Goal: Task Accomplishment & Management: Manage account settings

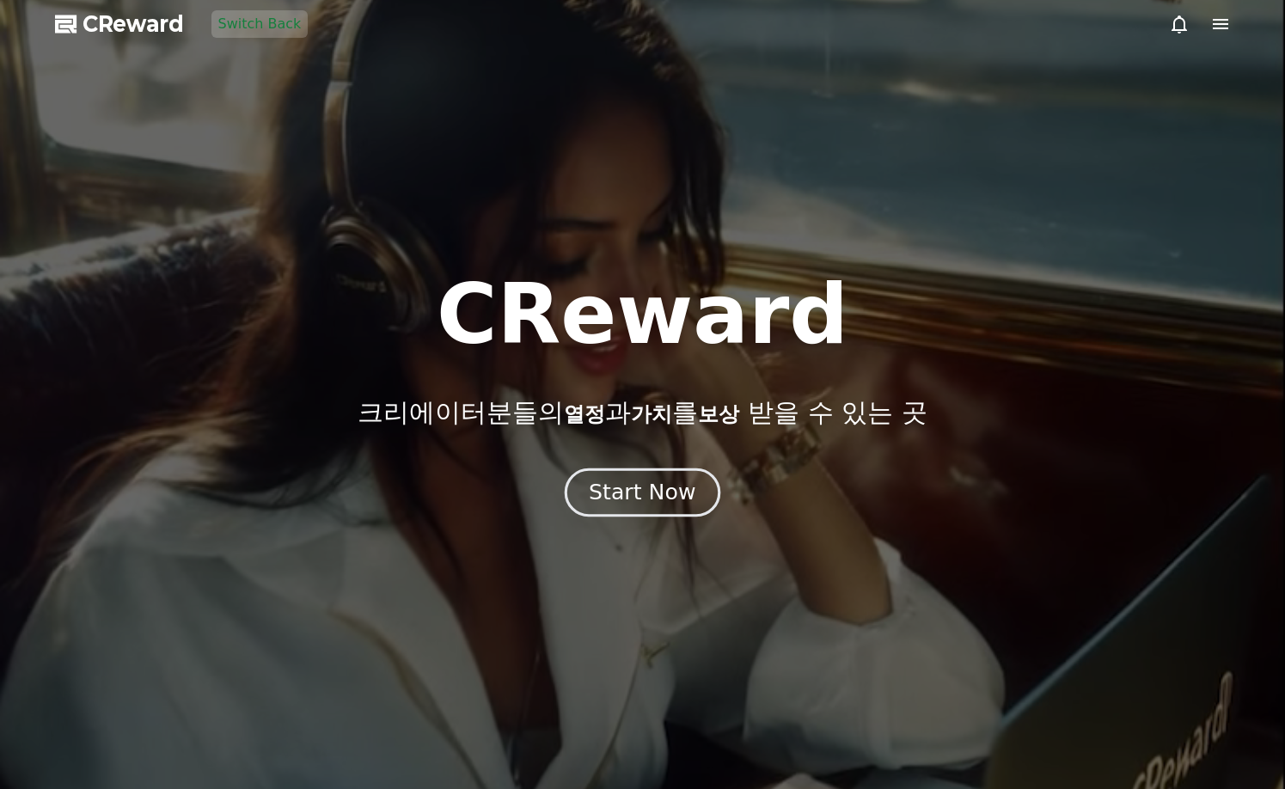
drag, startPoint x: 663, startPoint y: 449, endPoint x: 663, endPoint y: 475, distance: 25.8
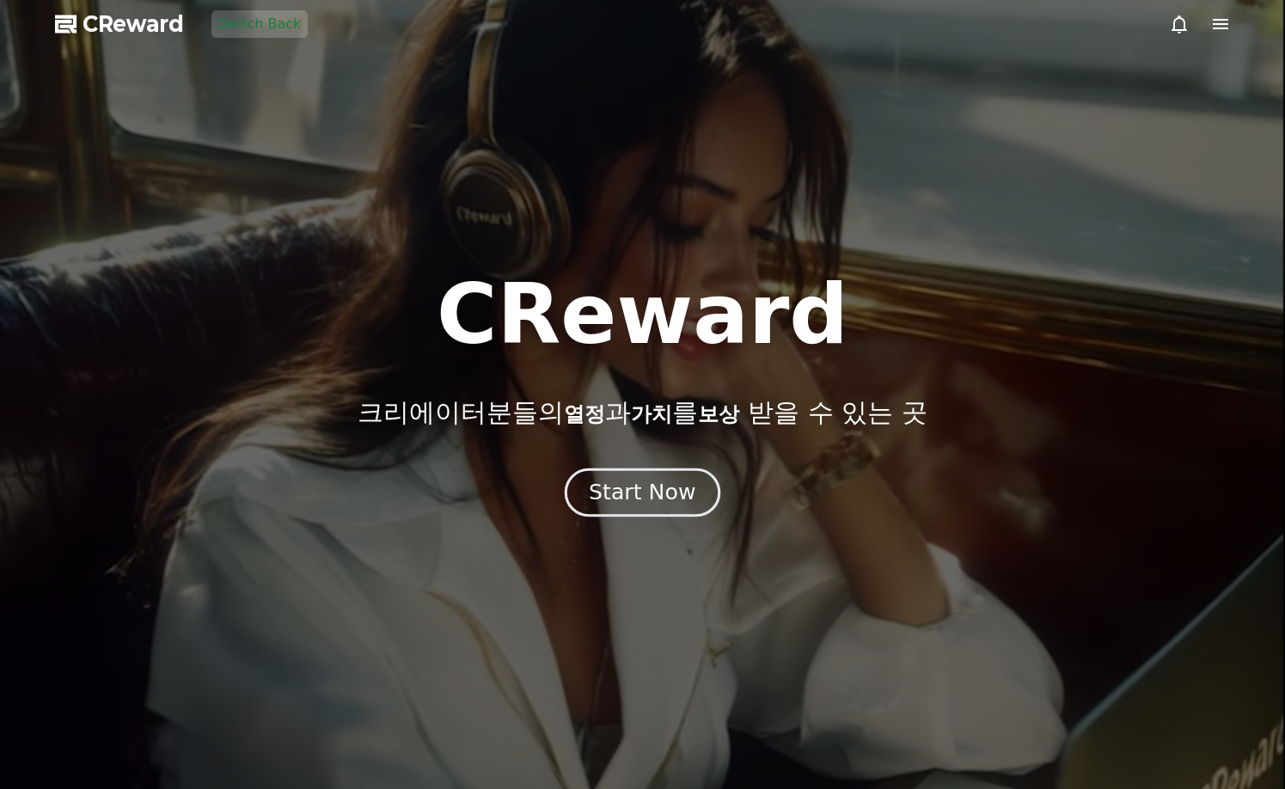
click at [663, 450] on div "CReward 크리에이터분들의 열정 과 가치 를 보상 받을 수 있는 곳 Start Now" at bounding box center [642, 394] width 1285 height 242
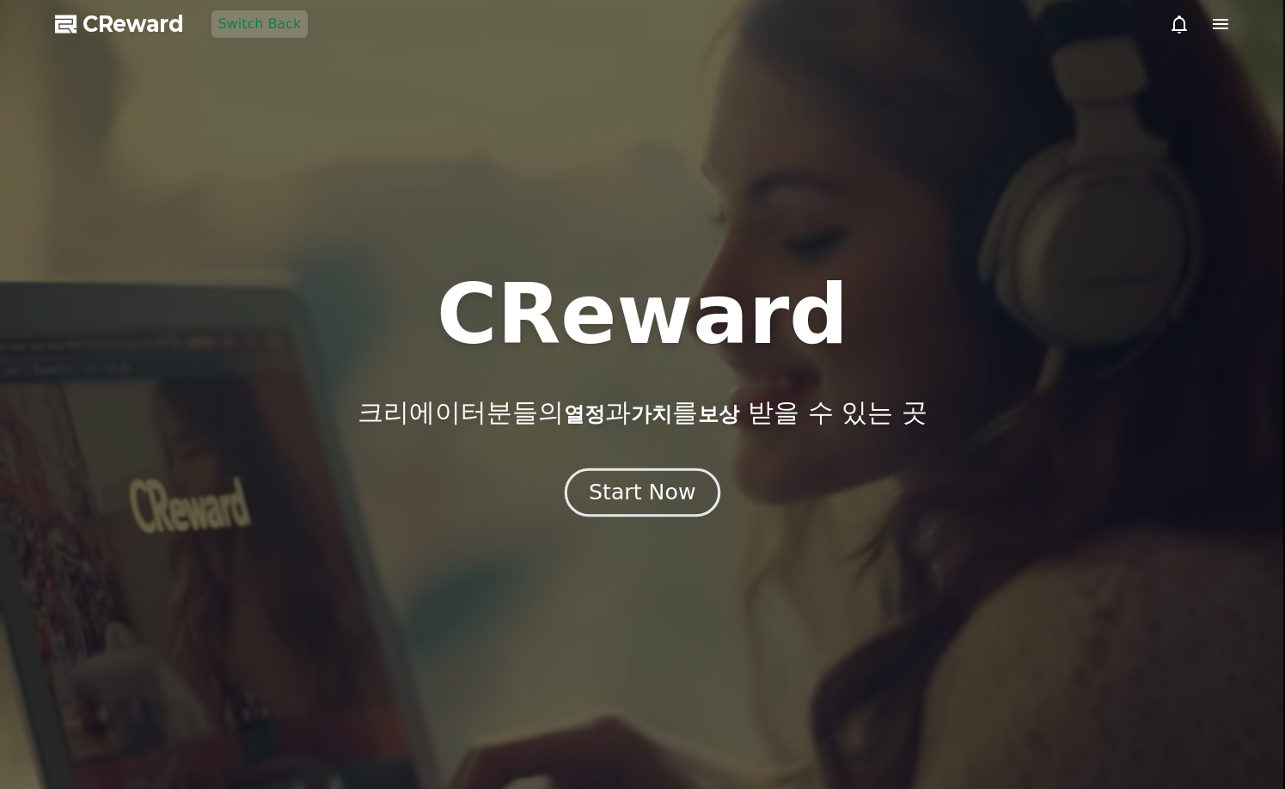
click at [663, 475] on button "Start Now" at bounding box center [643, 492] width 156 height 49
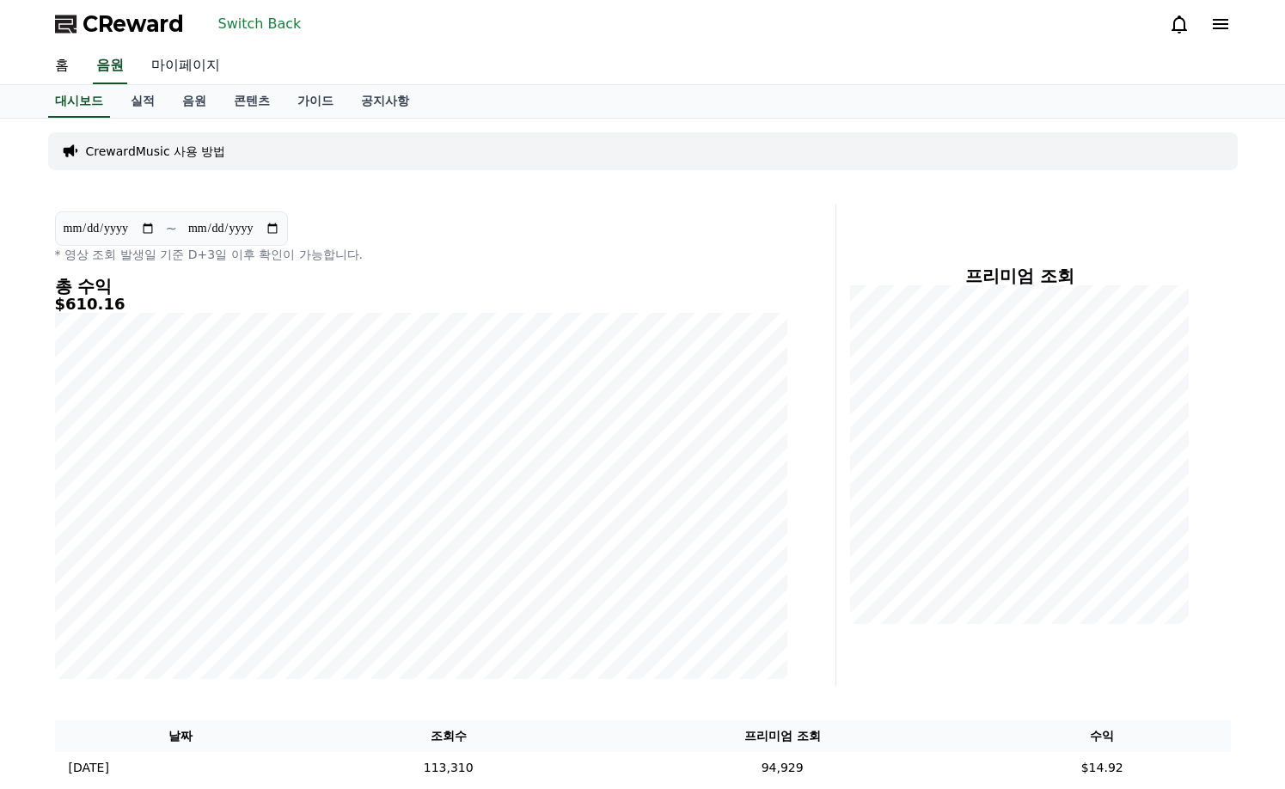
click at [197, 69] on link "마이페이지" at bounding box center [185, 66] width 96 height 36
select select "**********"
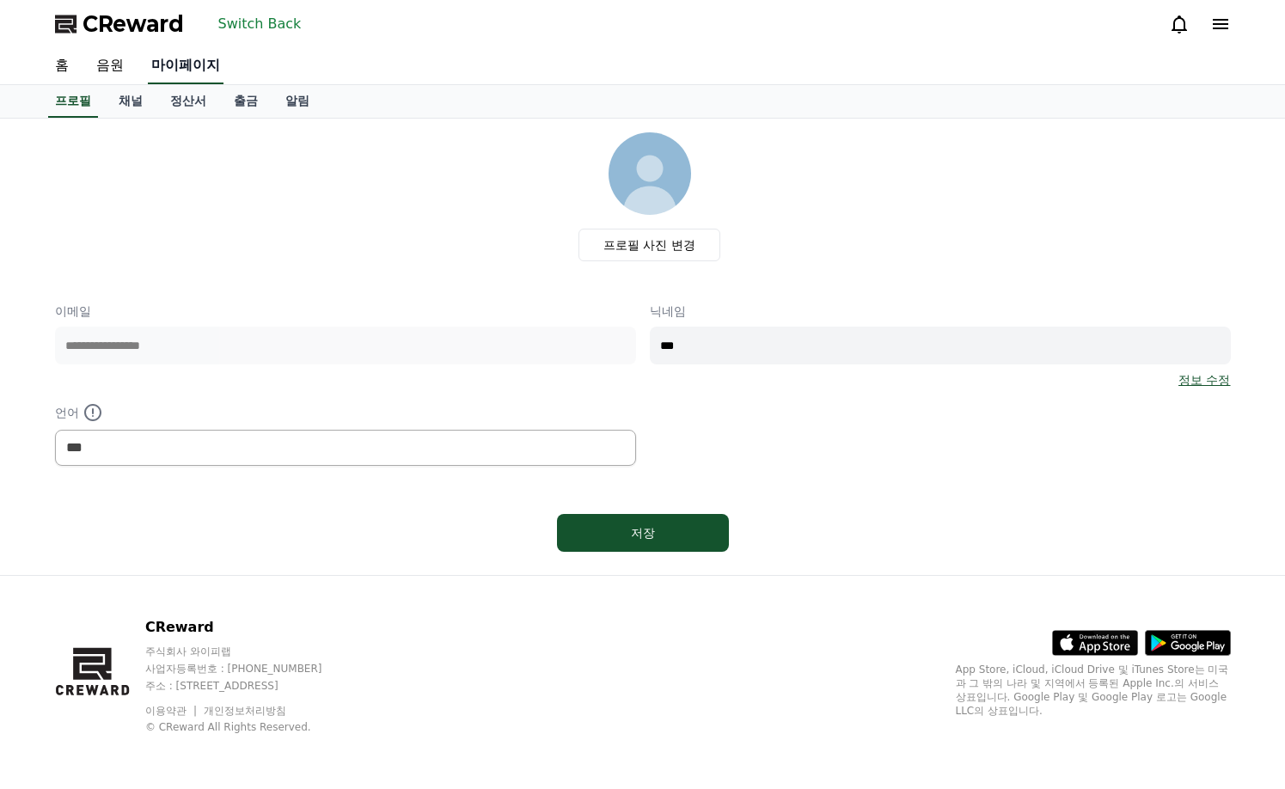
click at [183, 108] on link "정산서" at bounding box center [188, 101] width 64 height 33
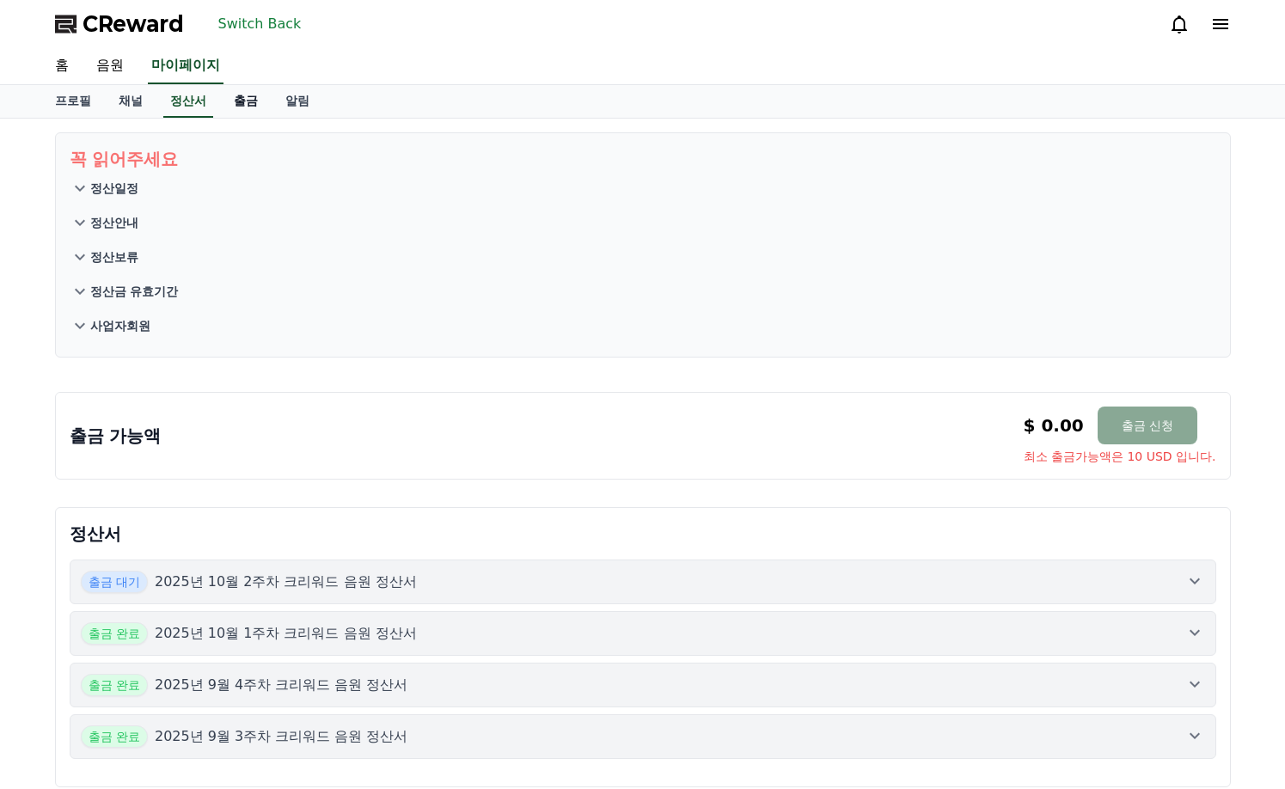
click at [234, 105] on link "출금" at bounding box center [246, 101] width 52 height 33
